Goal: Navigation & Orientation: Go to known website

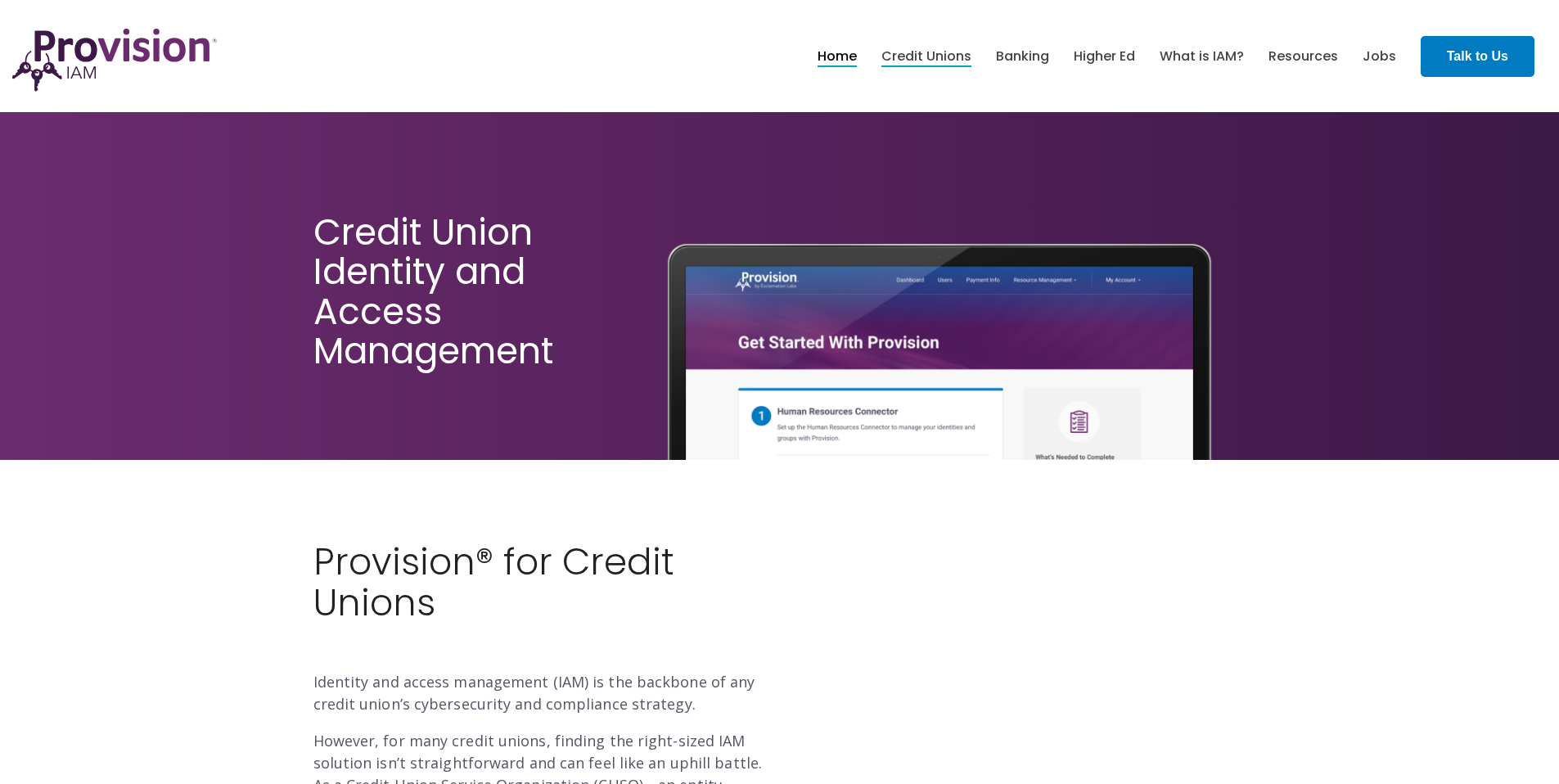
click at [822, 51] on link "Home" at bounding box center [837, 56] width 39 height 28
